Goal: Transaction & Acquisition: Purchase product/service

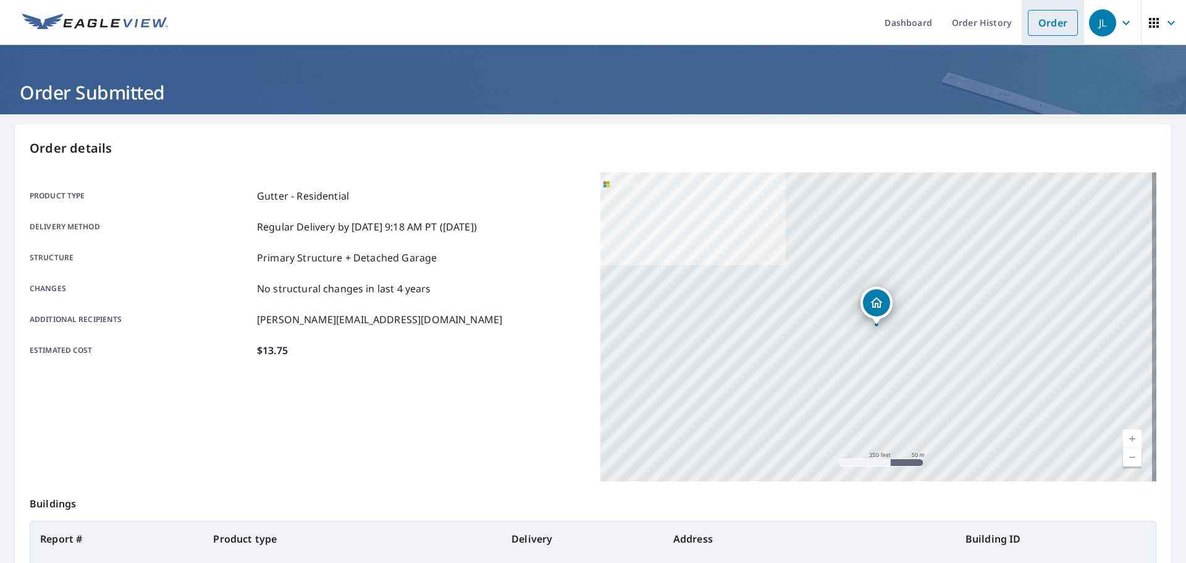
click at [1031, 27] on link "Order" at bounding box center [1053, 23] width 50 height 26
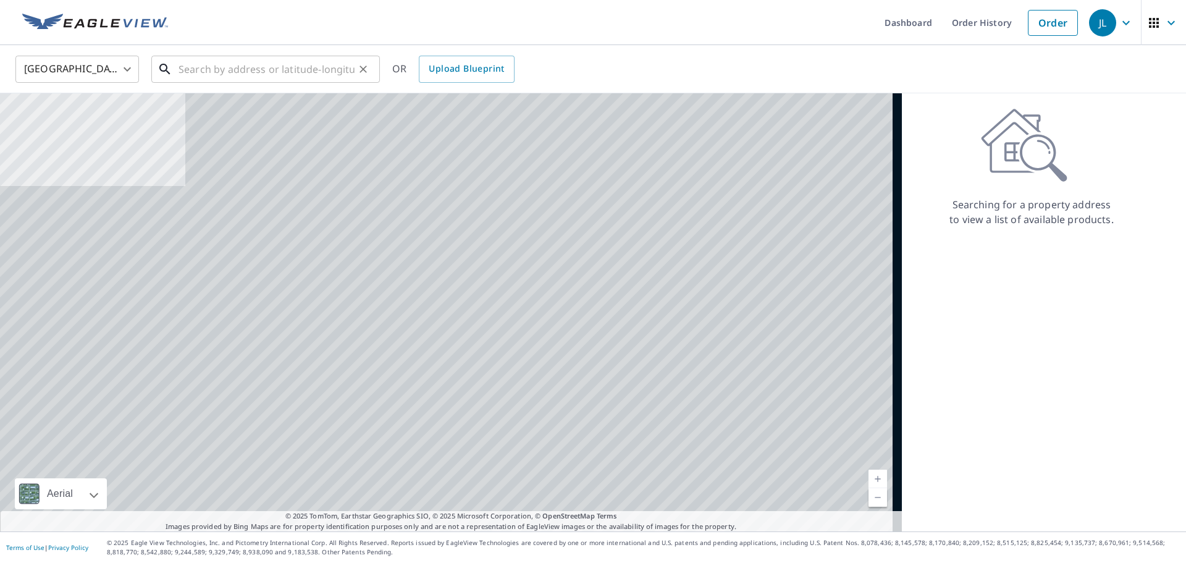
click at [252, 72] on input "text" at bounding box center [267, 69] width 176 height 35
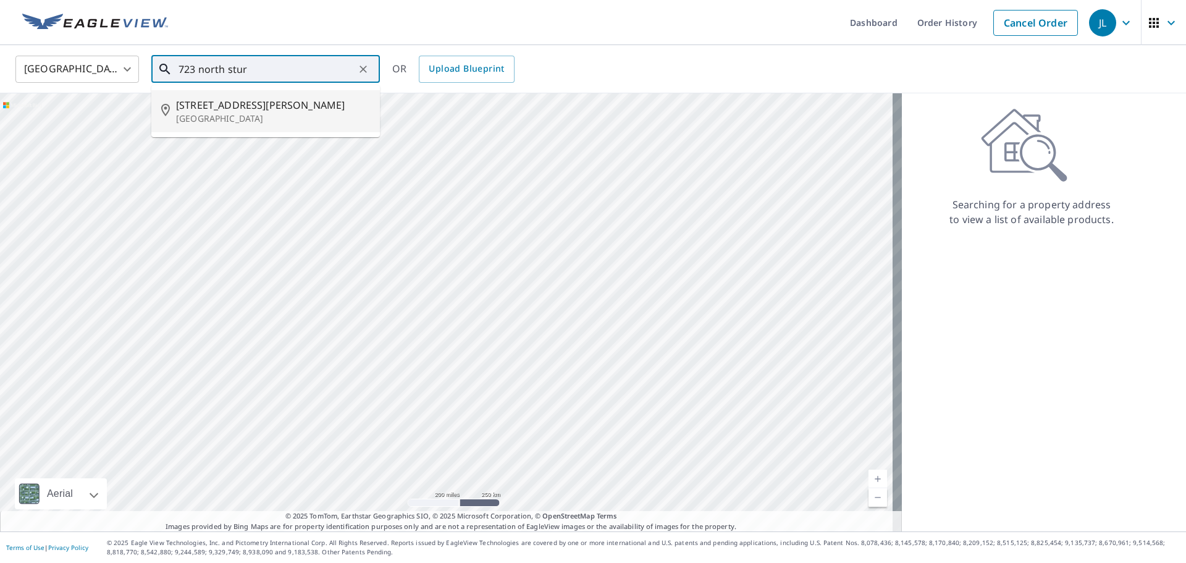
click at [277, 122] on p "Montgomery City, MO 63361" at bounding box center [273, 118] width 194 height 12
type input "723 N Sturgeon St Montgomery City, MO 63361"
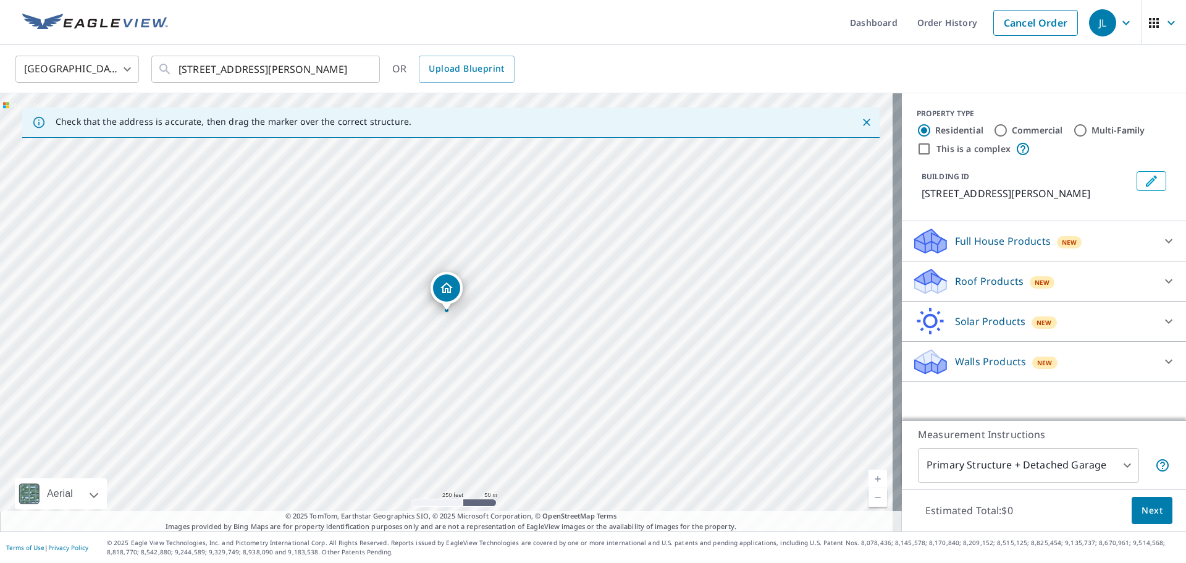
click at [945, 289] on div "Roof Products New" at bounding box center [1033, 281] width 242 height 29
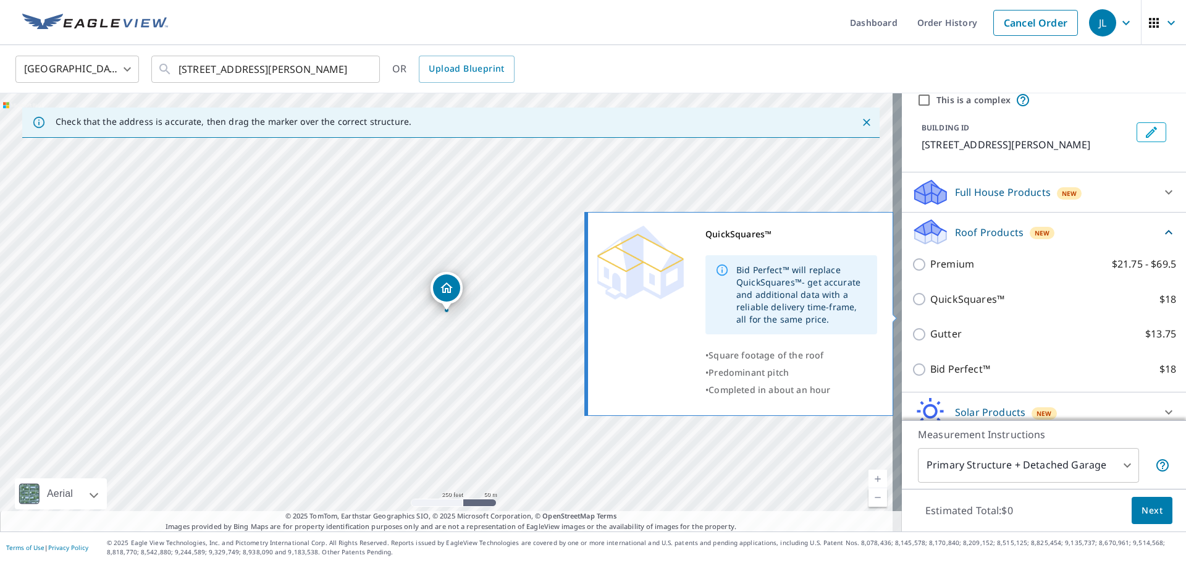
scroll to position [116, 0]
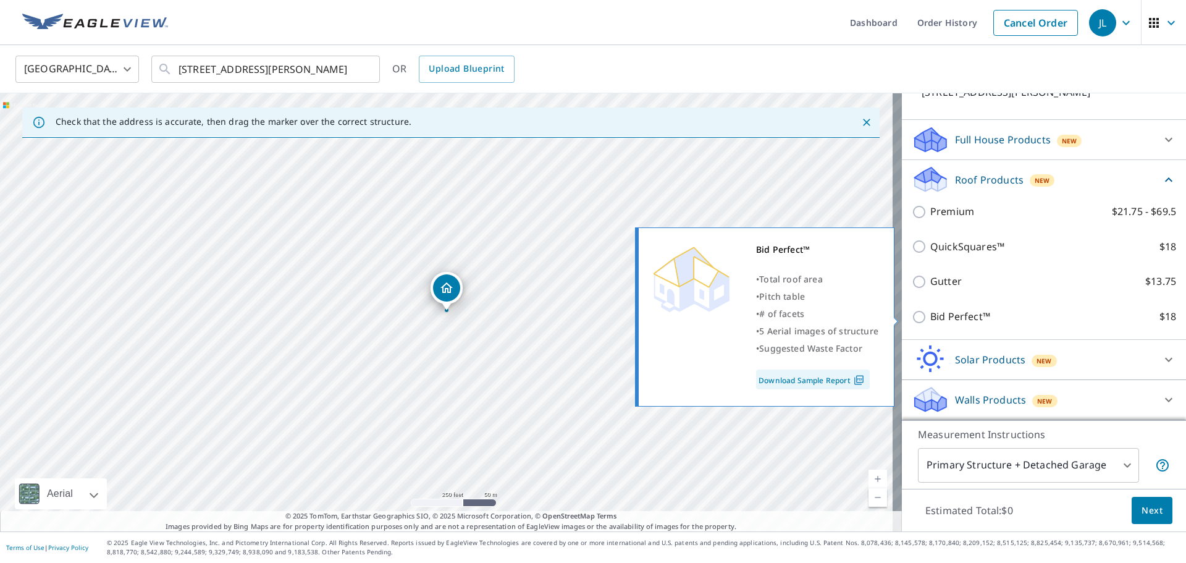
click at [913, 316] on input "Bid Perfect™ $18" at bounding box center [921, 317] width 19 height 15
checkbox input "true"
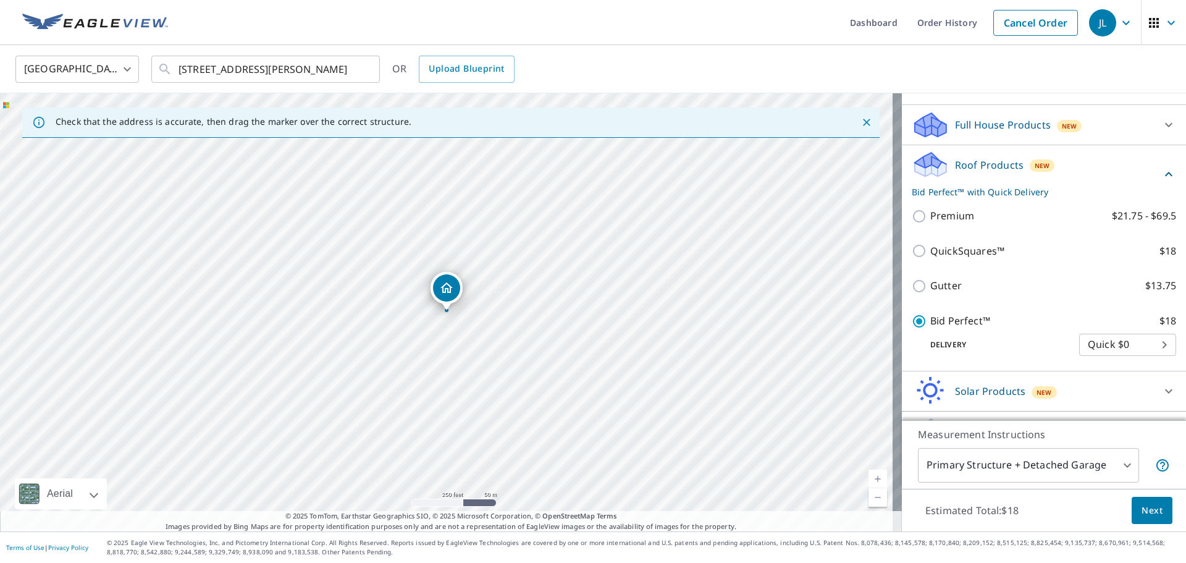
click at [1142, 508] on span "Next" at bounding box center [1152, 510] width 21 height 15
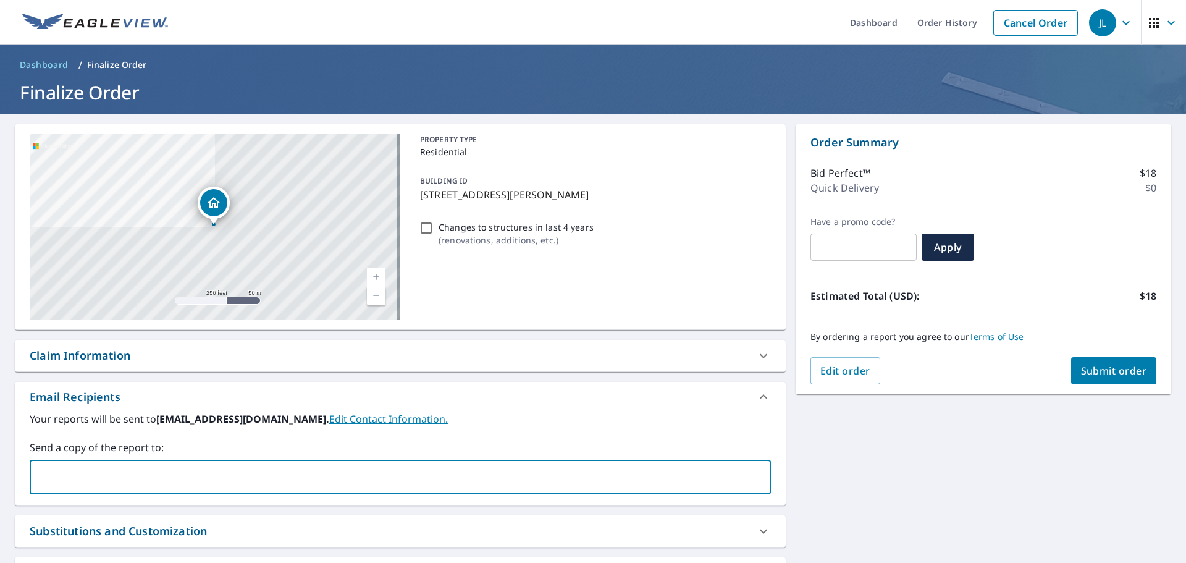
click at [72, 483] on input "text" at bounding box center [391, 476] width 712 height 23
type input "ryanc@crownexteriorsllc.com"
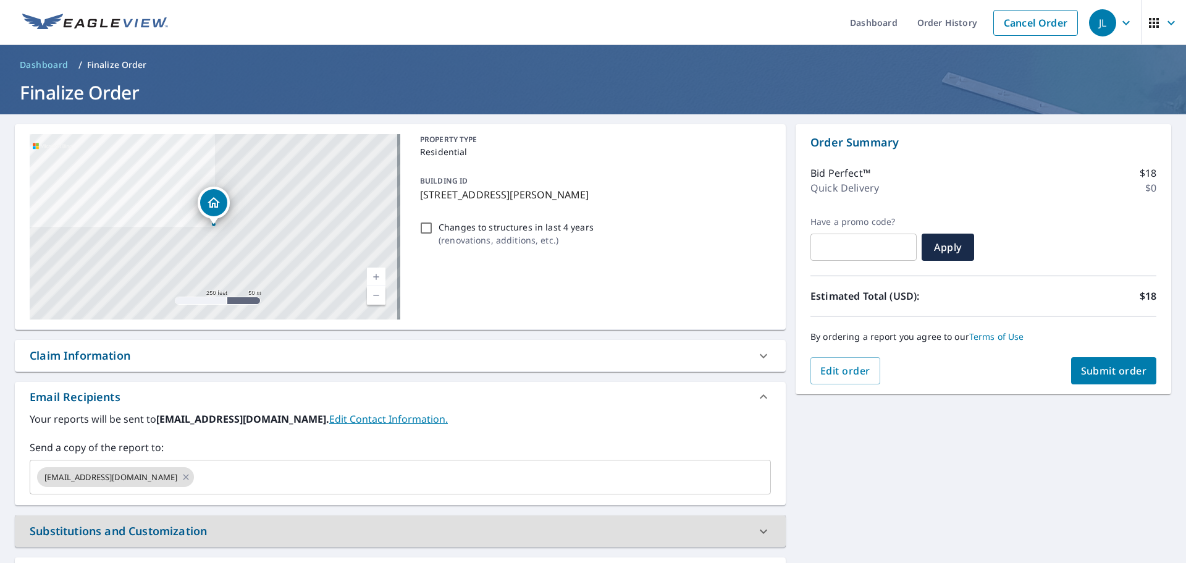
click at [1091, 380] on button "Submit order" at bounding box center [1114, 370] width 86 height 27
